Goal: Task Accomplishment & Management: Use online tool/utility

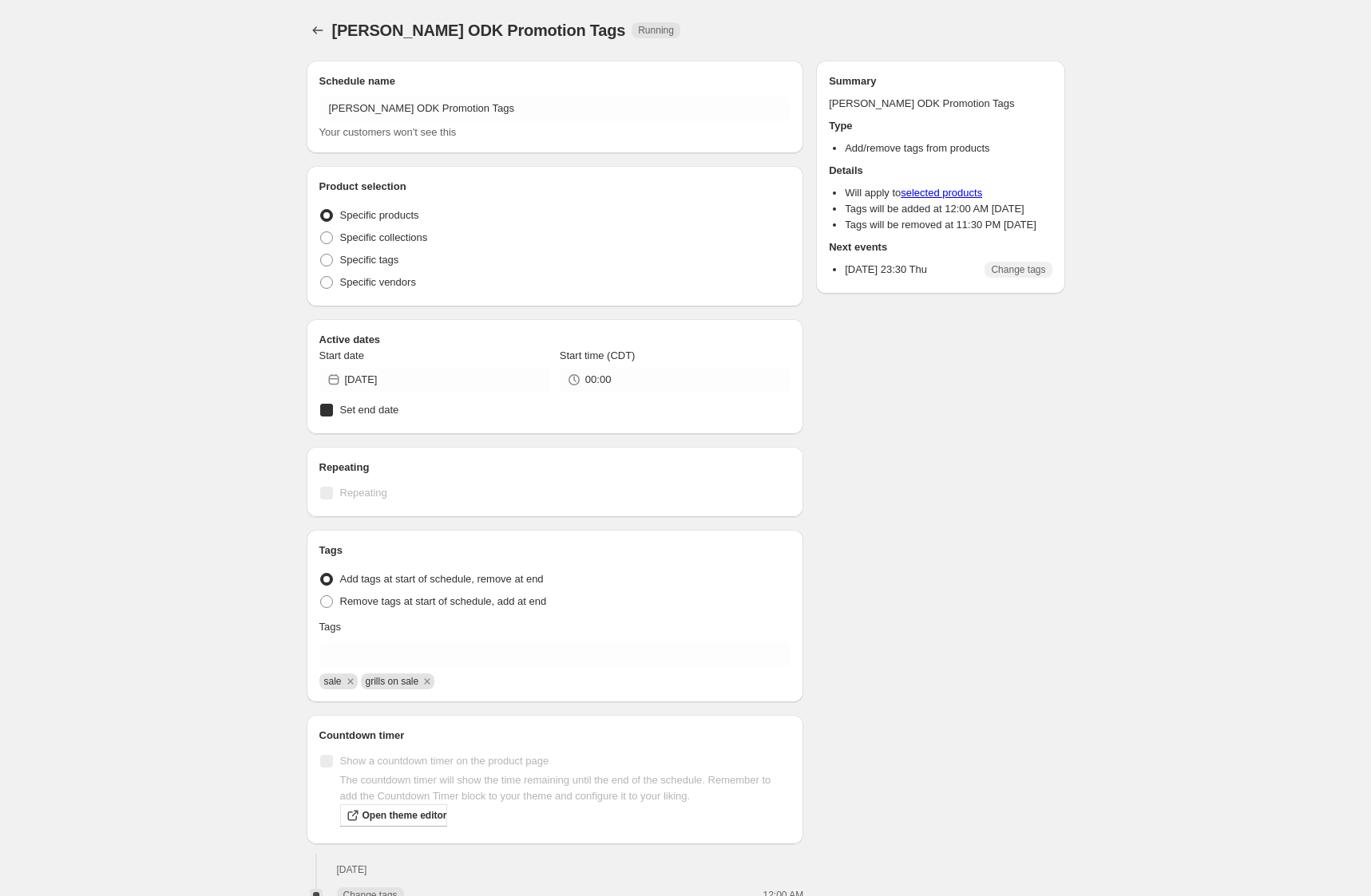
radio input "true"
checkbox input "true"
radio input "true"
